Goal: Download file/media

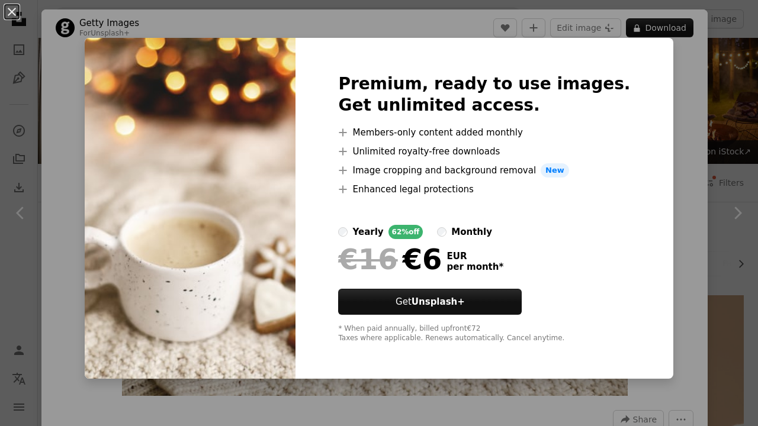
scroll to position [1444, 0]
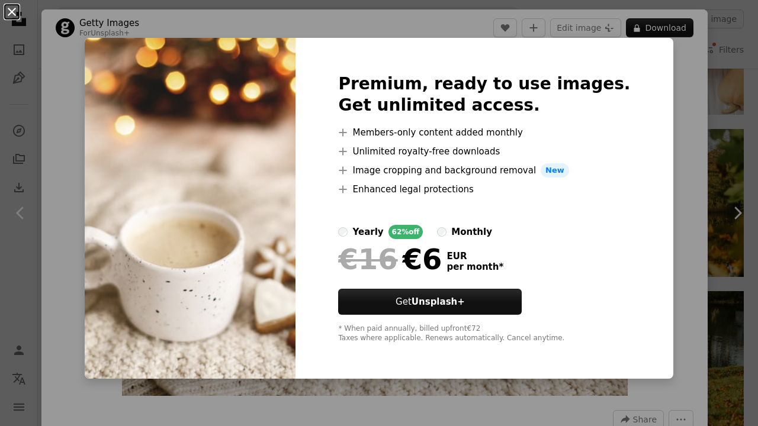
click at [11, 13] on button "An X shape" at bounding box center [12, 12] width 14 height 14
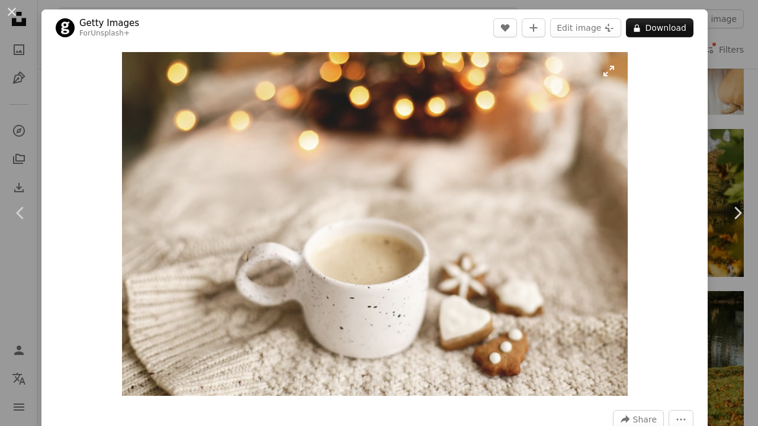
click at [233, 150] on img "Zoom in on this image" at bounding box center [374, 224] width 505 height 344
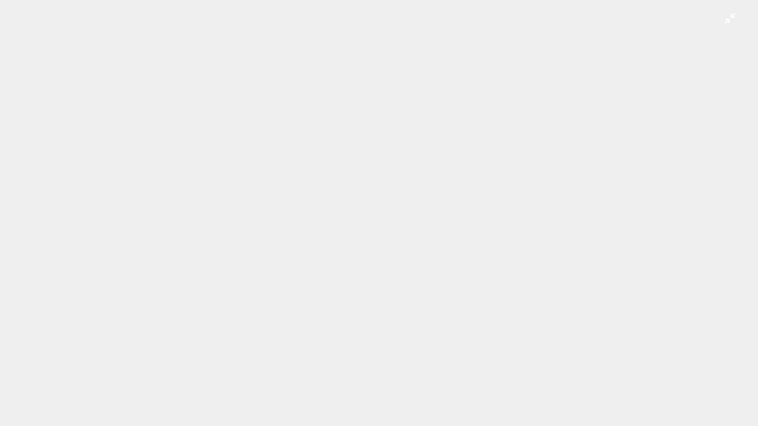
scroll to position [44, 0]
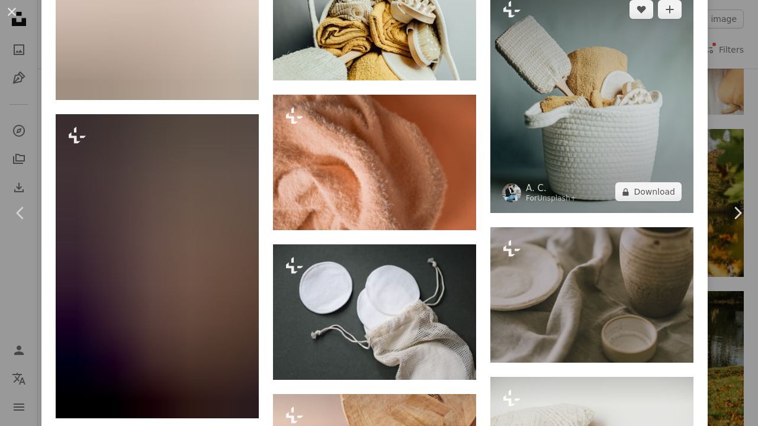
scroll to position [1800, 0]
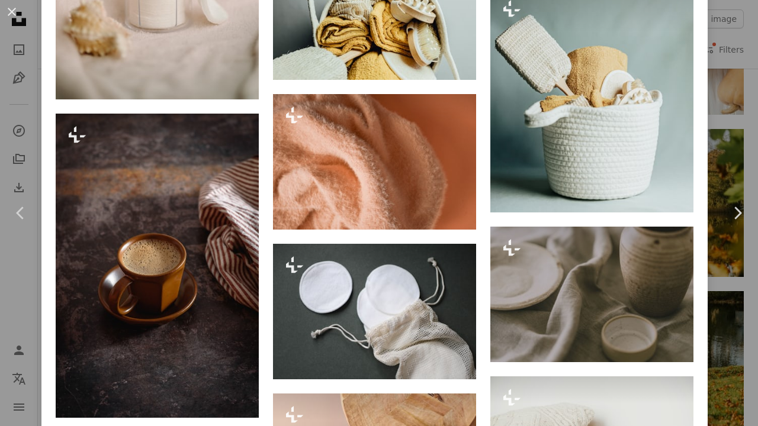
click at [742, 80] on div "An X shape Chevron left Chevron right Getty Images For Unsplash+ A heart A plus…" at bounding box center [379, 213] width 758 height 426
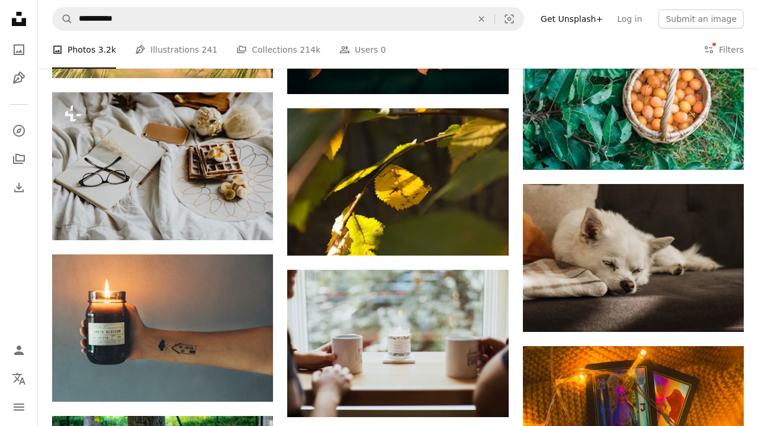
scroll to position [5873, 0]
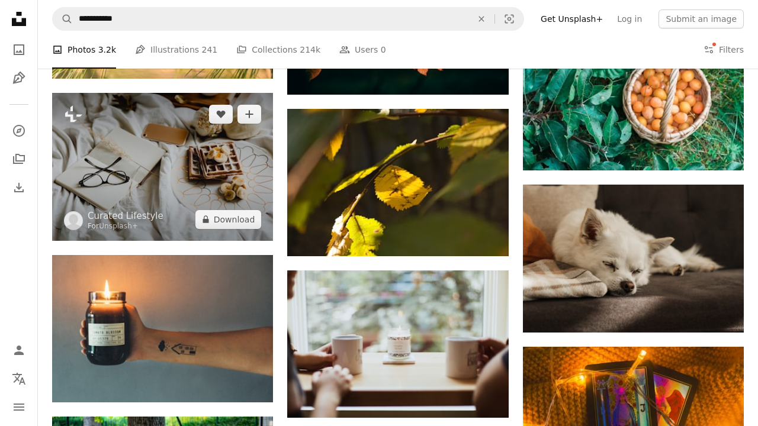
click at [197, 159] on img at bounding box center [162, 166] width 221 height 147
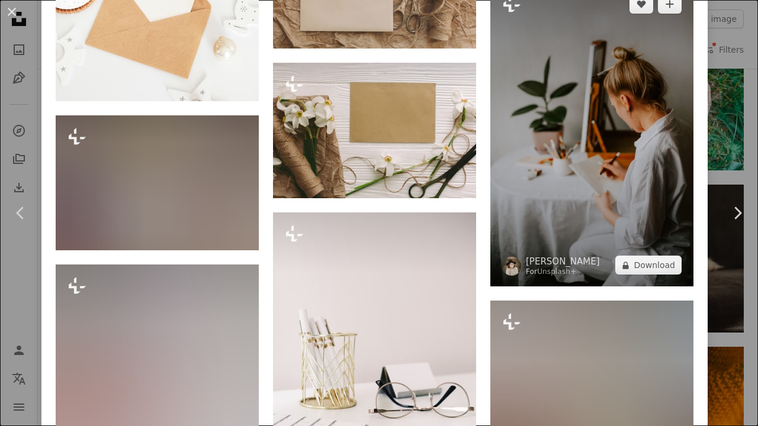
scroll to position [4715, 0]
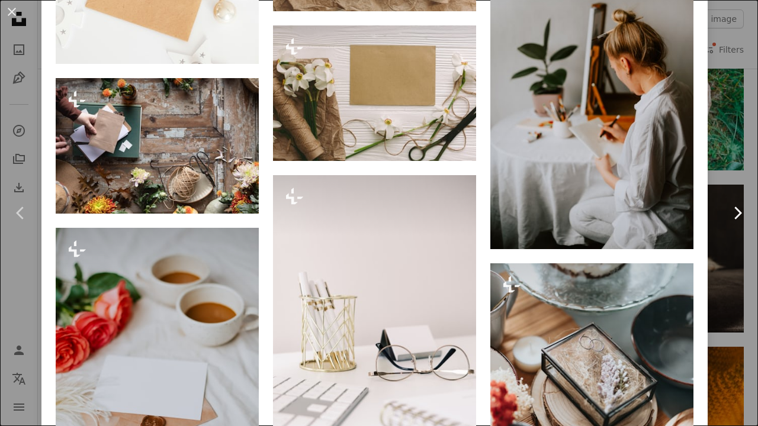
click at [728, 229] on link "Chevron right" at bounding box center [736, 213] width 41 height 114
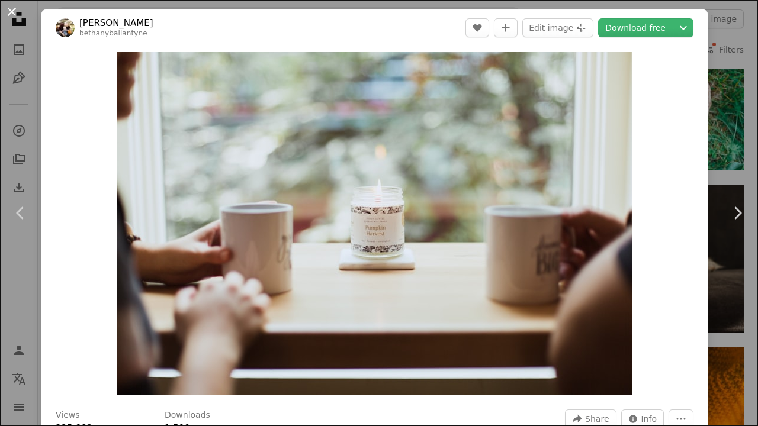
click at [15, 6] on button "An X shape" at bounding box center [12, 12] width 14 height 14
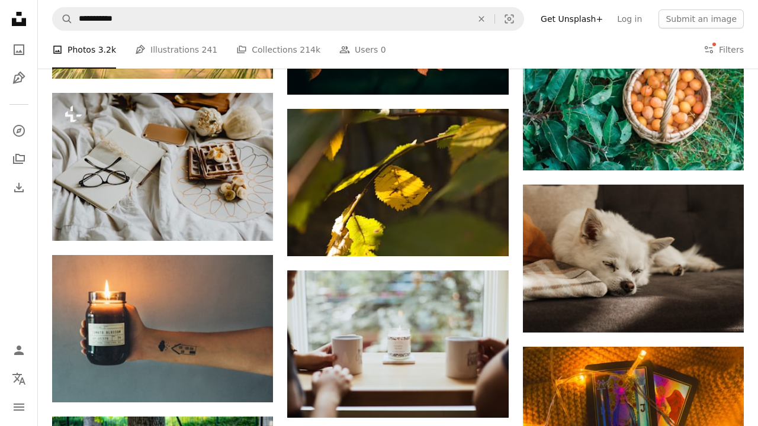
click at [20, 12] on icon at bounding box center [19, 19] width 14 height 14
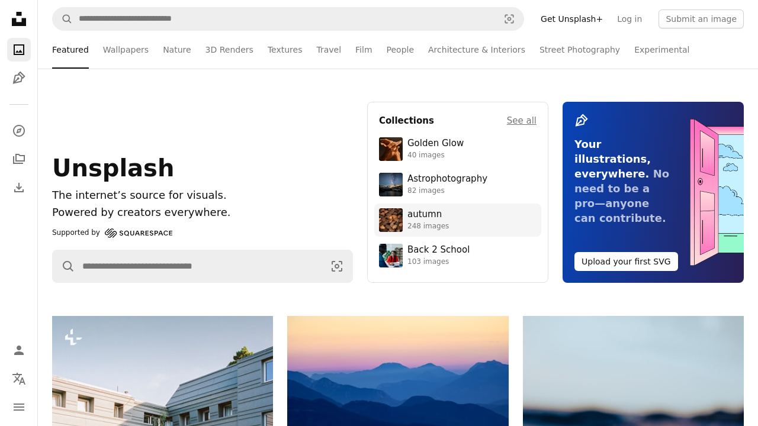
click at [427, 216] on div "autumn" at bounding box center [427, 215] width 41 height 12
